Goal: Find specific page/section: Find specific page/section

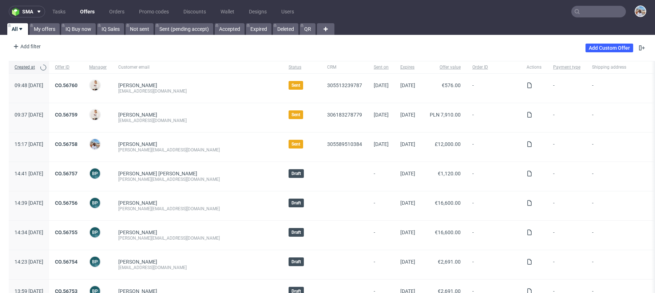
click at [588, 21] on nav "sma Tasks Offers Orders Promo codes Discounts Wallet Designs Users" at bounding box center [327, 11] width 655 height 23
click at [583, 18] on nav "sma Tasks Offers Orders Promo codes Discounts Wallet Designs Users" at bounding box center [327, 11] width 655 height 23
click at [576, 15] on input "text" at bounding box center [598, 12] width 55 height 12
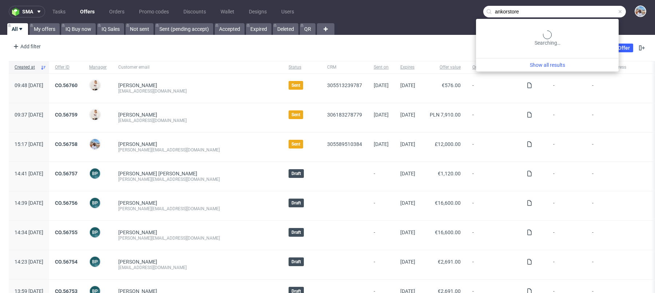
type input "ankorstore"
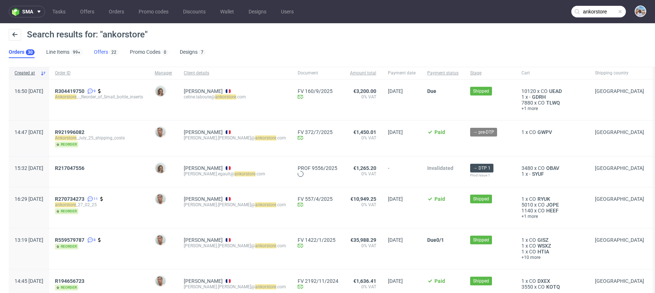
click at [109, 57] on link "Offers 22" at bounding box center [106, 53] width 24 height 12
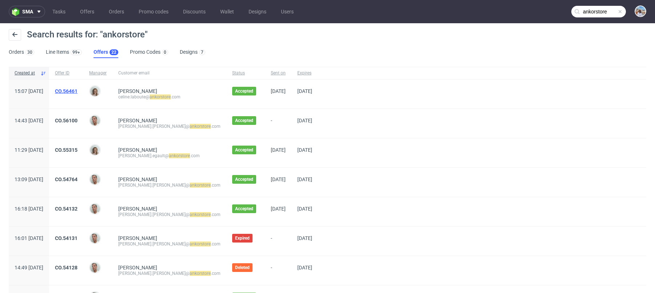
click at [77, 90] on link "CO.56461" at bounding box center [66, 91] width 23 height 6
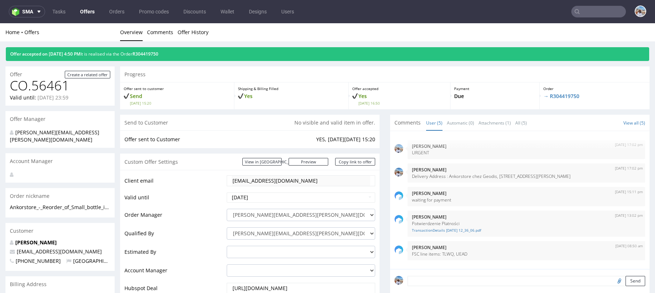
scroll to position [1, 0]
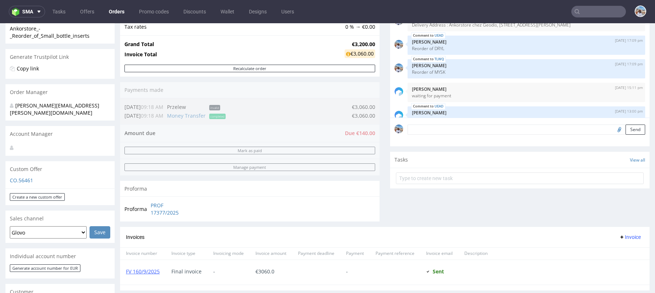
click at [603, 14] on input "text" at bounding box center [598, 12] width 55 height 12
paste input "@[DOMAIN_NAME]."
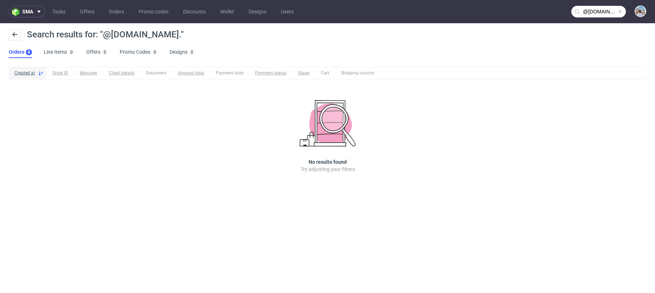
click at [610, 16] on input "@[DOMAIN_NAME]." at bounding box center [598, 12] width 55 height 12
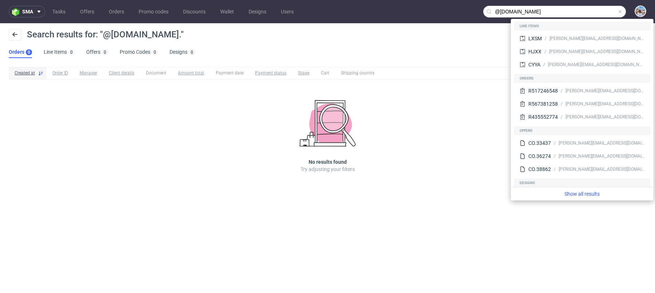
click at [499, 13] on input "@[DOMAIN_NAME]" at bounding box center [554, 12] width 143 height 12
click at [495, 12] on input "@[DOMAIN_NAME]" at bounding box center [554, 12] width 143 height 12
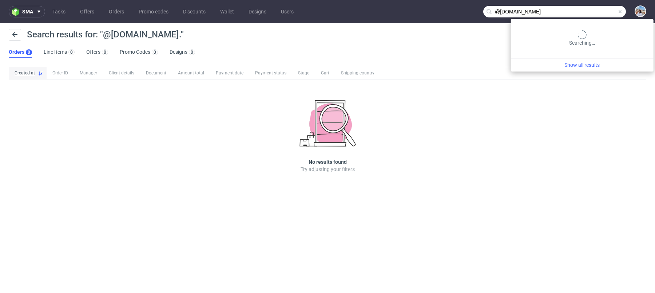
type input "@[DOMAIN_NAME]"
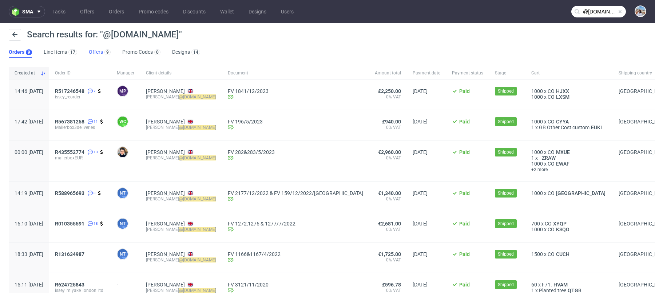
click at [96, 58] on link "Offers 9" at bounding box center [100, 53] width 22 height 12
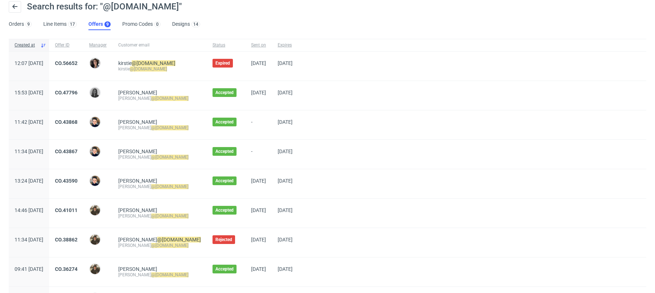
scroll to position [56, 0]
